Goal: Information Seeking & Learning: Check status

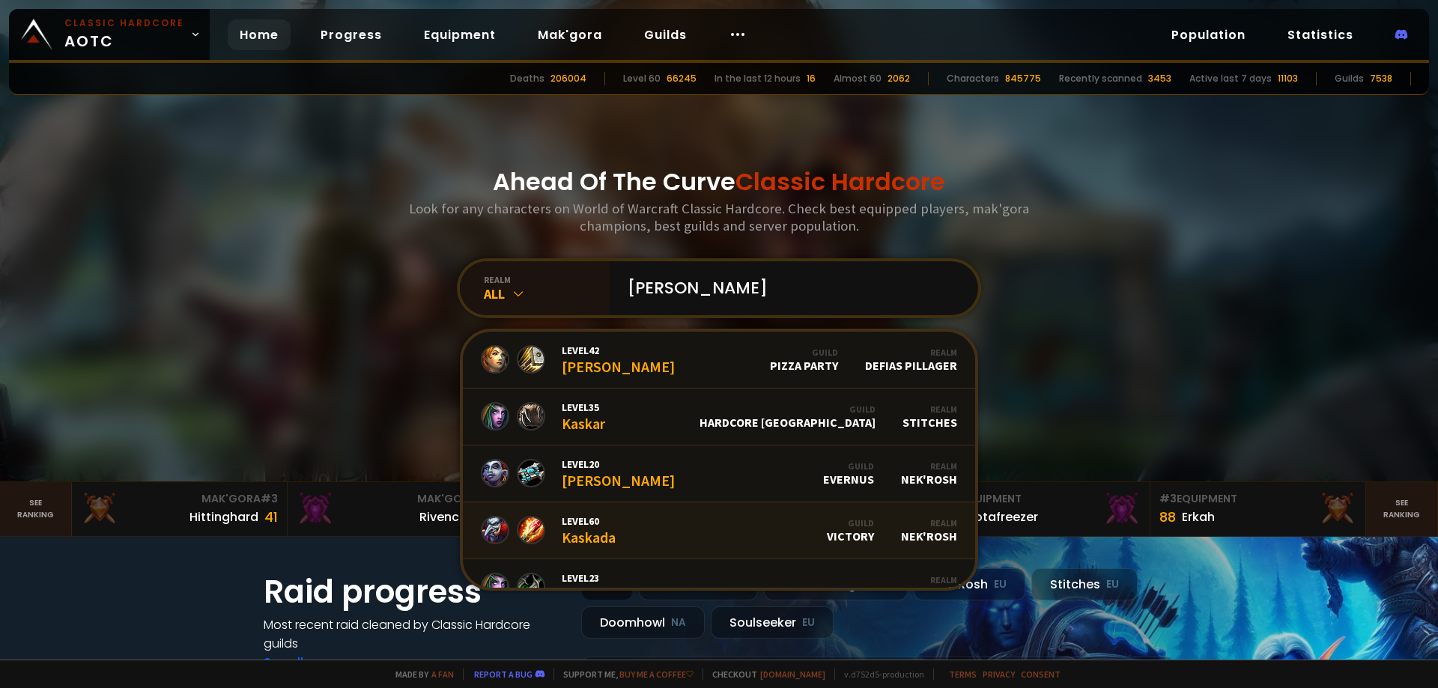
type input "[PERSON_NAME]"
click at [615, 515] on link "Level 60 Kaskada Guild Victory Realm Nek'Rosh" at bounding box center [719, 531] width 512 height 57
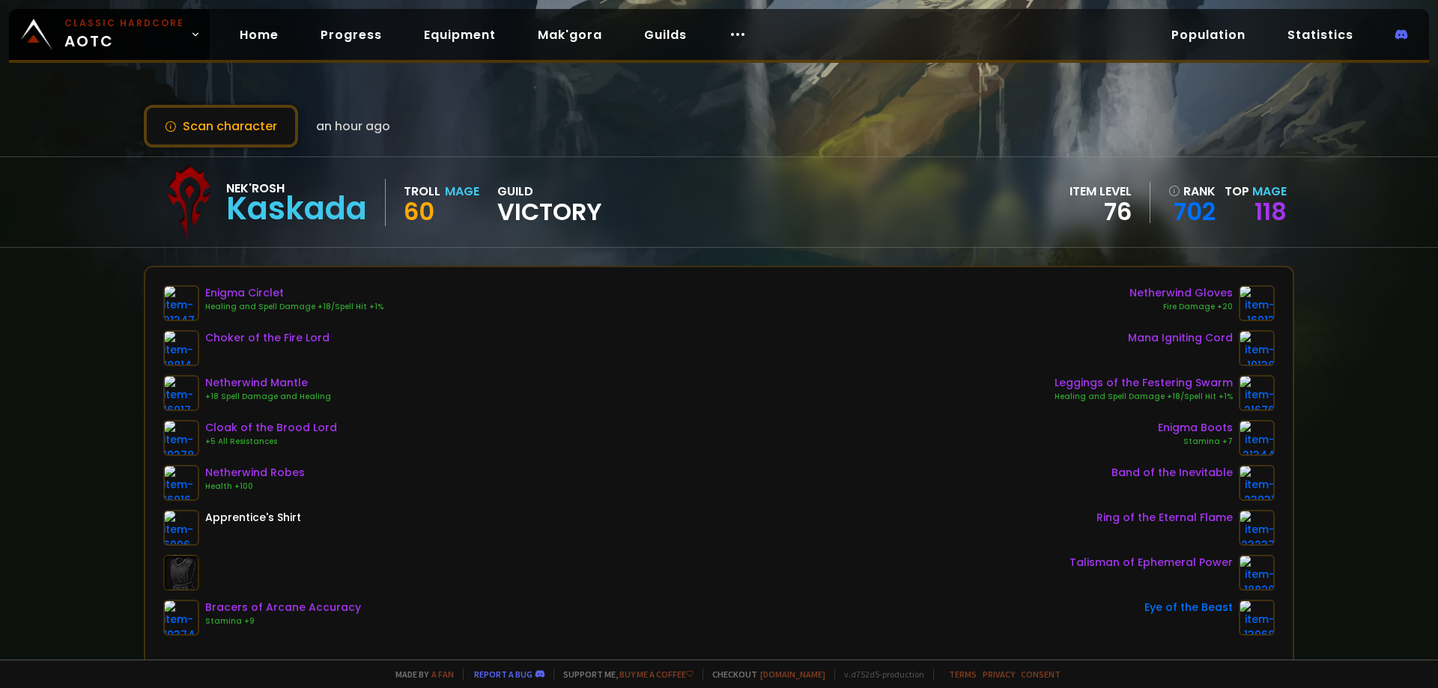
click at [533, 219] on span "Victory" at bounding box center [549, 212] width 105 height 22
click at [282, 128] on button "Scan character" at bounding box center [221, 126] width 154 height 43
click at [264, 41] on link "Home" at bounding box center [259, 34] width 63 height 31
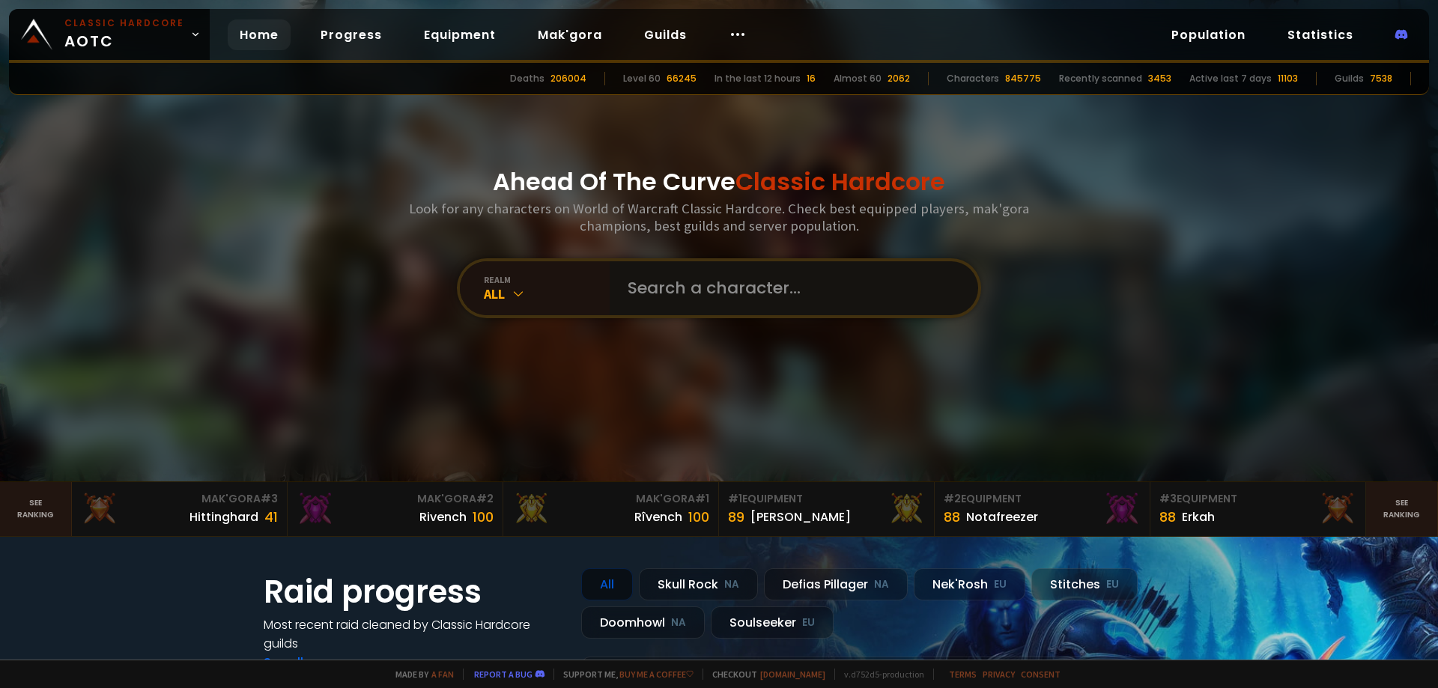
click at [651, 283] on input "text" at bounding box center [790, 288] width 342 height 54
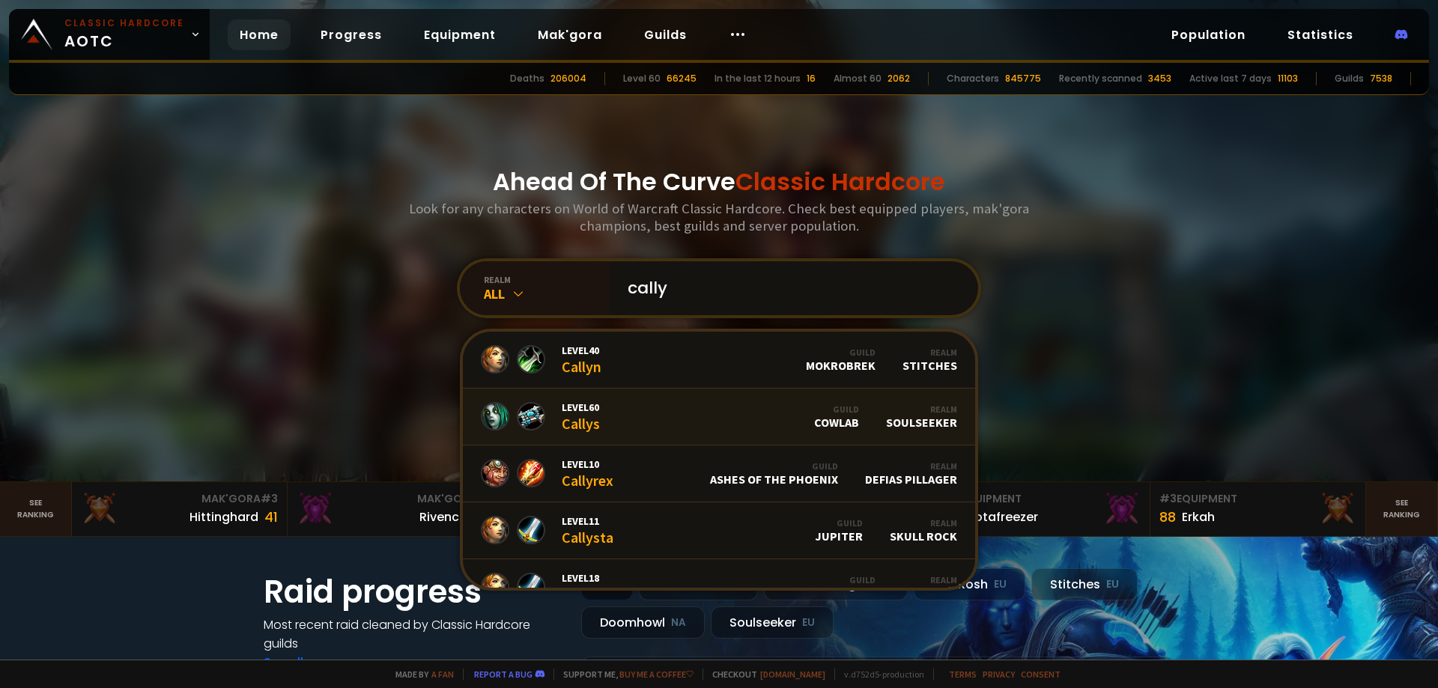
type input "cally"
click at [585, 415] on div "Level 60 Callys" at bounding box center [581, 417] width 38 height 32
